Goal: Check status: Verify the current state of an ongoing process or item

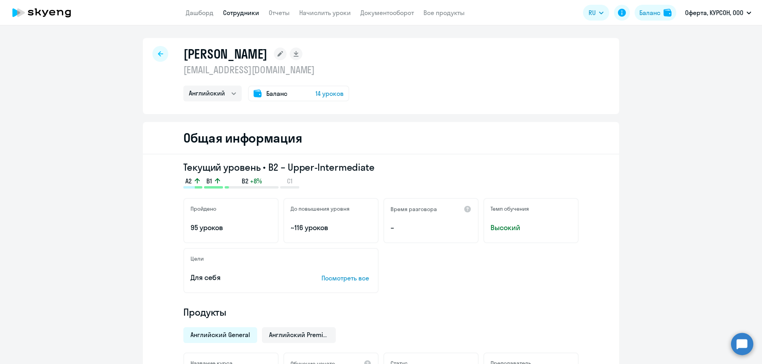
select select "english"
click at [188, 16] on link "Дашборд" at bounding box center [200, 13] width 28 height 8
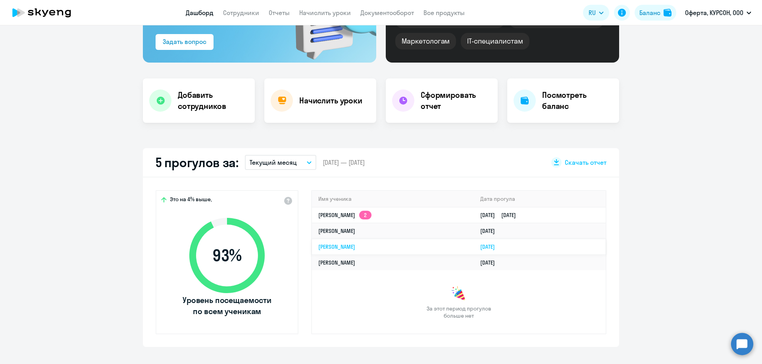
scroll to position [119, 0]
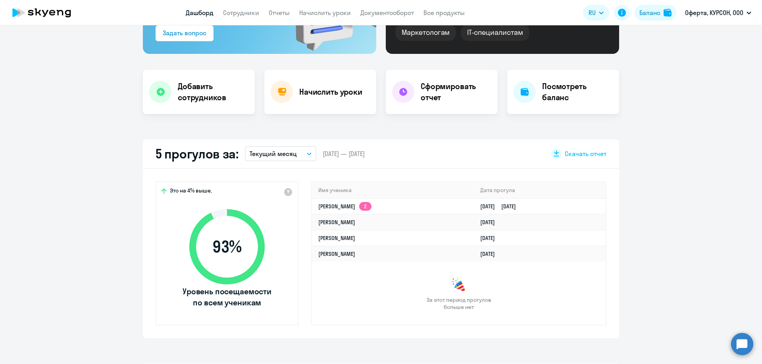
select select "30"
click at [305, 150] on button "Текущий месяц" at bounding box center [280, 153] width 71 height 15
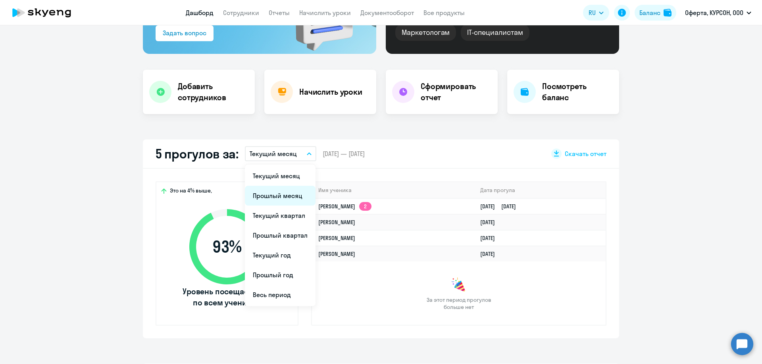
click at [292, 198] on li "Прошлый месяц" at bounding box center [280, 196] width 71 height 20
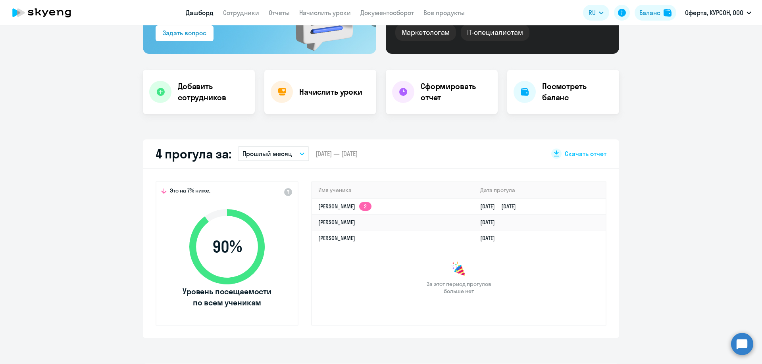
click at [284, 155] on p "Прошлый месяц" at bounding box center [267, 154] width 50 height 10
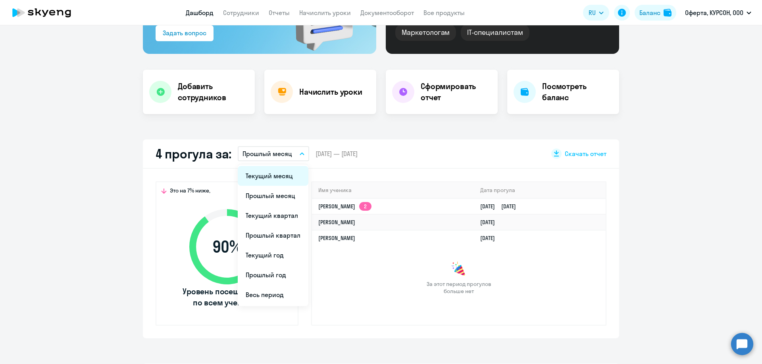
click at [276, 180] on li "Текущий месяц" at bounding box center [273, 176] width 71 height 20
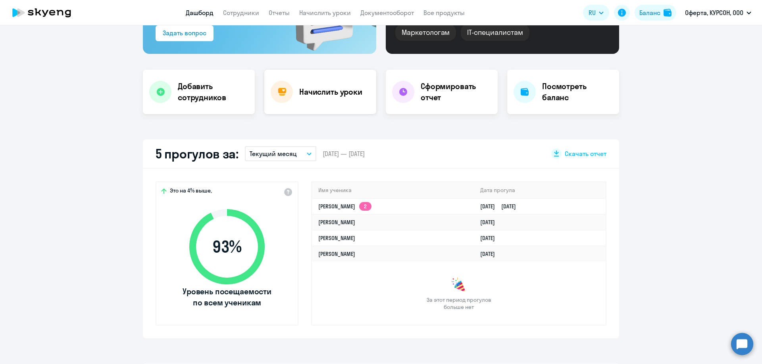
click at [320, 109] on div "Начислить уроки" at bounding box center [320, 92] width 112 height 44
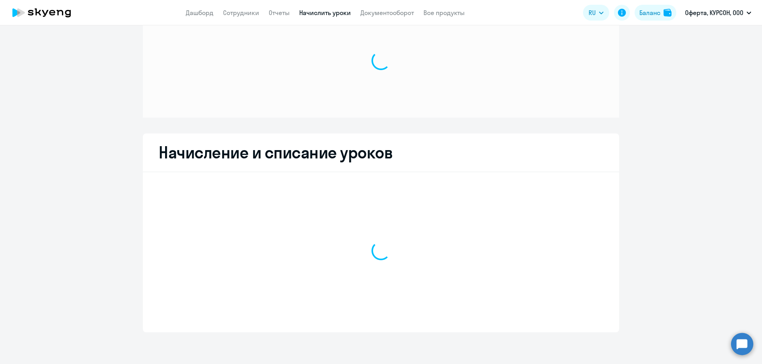
scroll to position [34, 0]
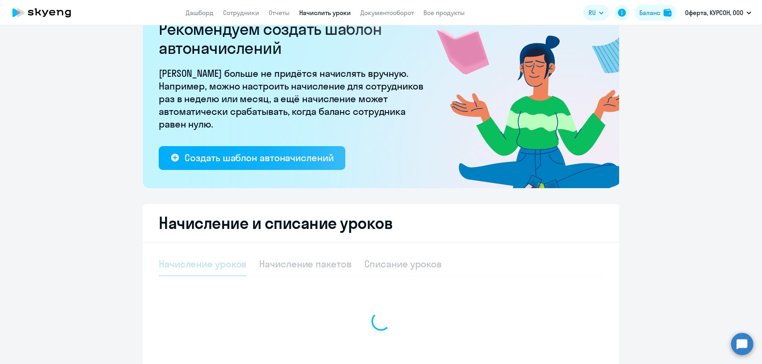
select select "10"
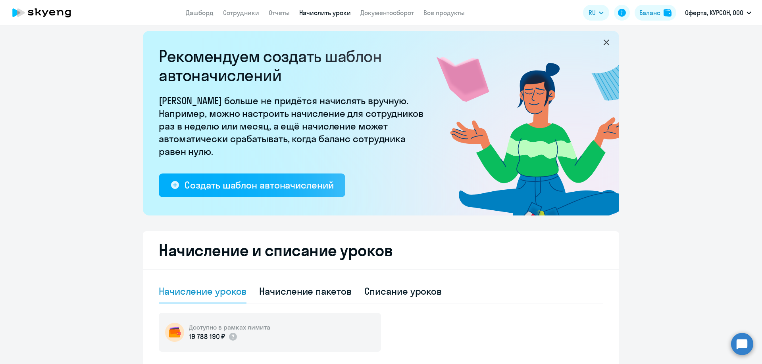
scroll to position [0, 0]
